Goal: Task Accomplishment & Management: Use online tool/utility

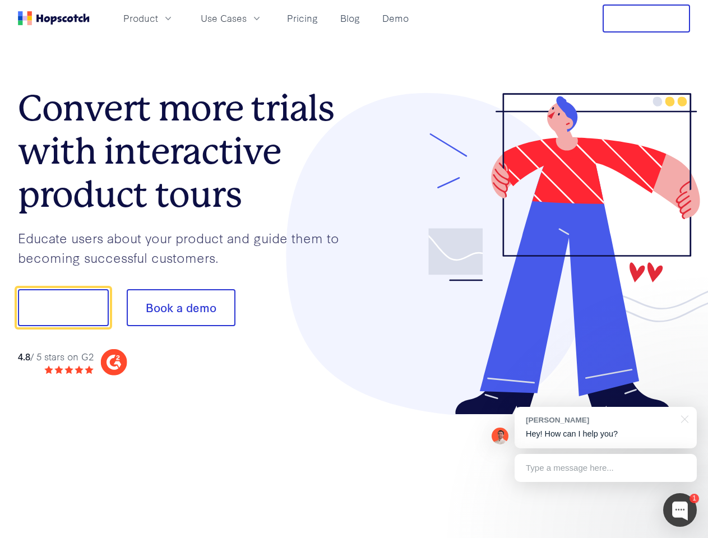
click at [355, 269] on div at bounding box center [523, 254] width 337 height 323
click at [158, 18] on span "Product" at bounding box center [140, 18] width 35 height 14
click at [247, 18] on span "Use Cases" at bounding box center [224, 18] width 46 height 14
click at [647, 19] on button "Free Trial" at bounding box center [647, 18] width 88 height 28
click at [63, 308] on button "Show me!" at bounding box center [63, 307] width 91 height 37
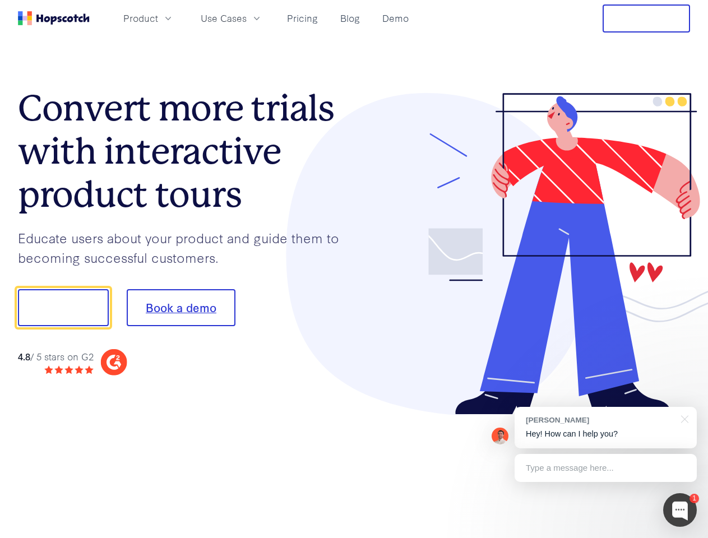
click at [181, 308] on button "Book a demo" at bounding box center [181, 307] width 109 height 37
click at [680, 510] on div at bounding box center [681, 511] width 34 height 34
click at [606, 428] on div "[PERSON_NAME] Hey! How can I help you?" at bounding box center [606, 428] width 182 height 42
click at [683, 418] on div at bounding box center [592, 306] width 210 height 374
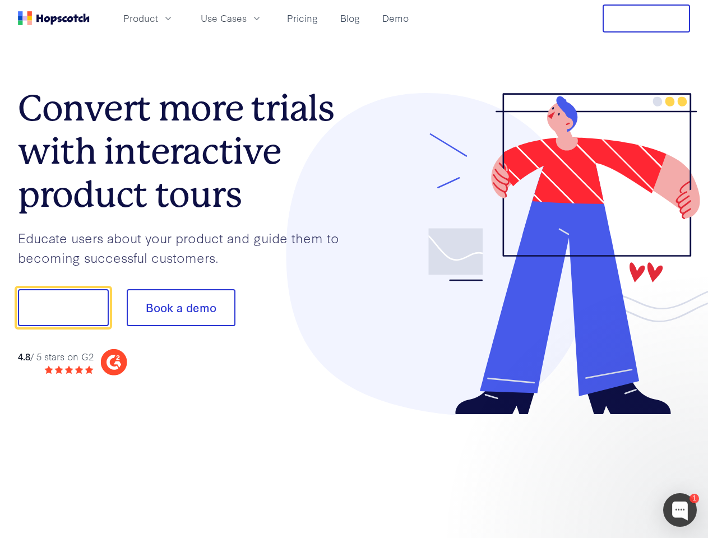
click at [606, 468] on div at bounding box center [592, 382] width 210 height 224
